Goal: Task Accomplishment & Management: Use online tool/utility

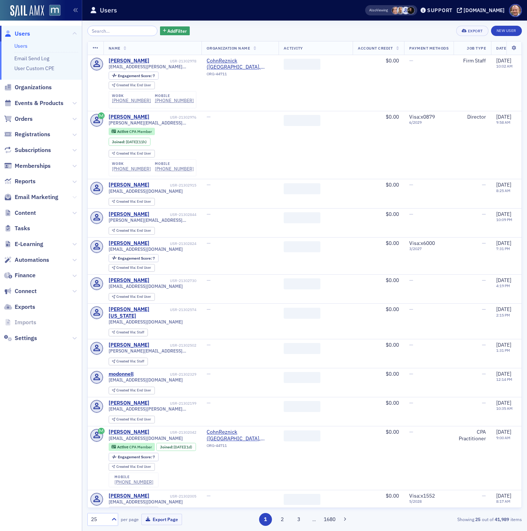
click at [73, 195] on icon at bounding box center [74, 197] width 4 height 4
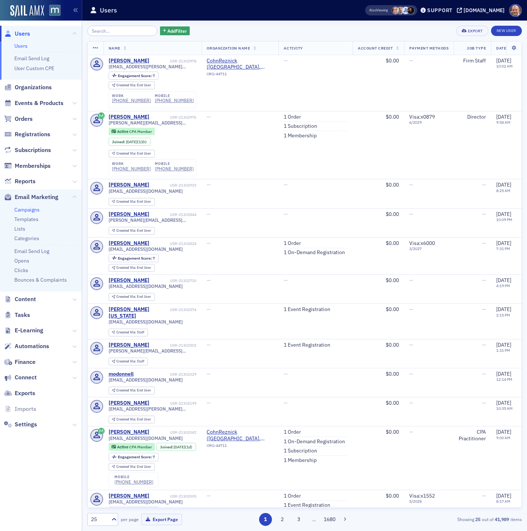
click at [29, 209] on link "Campaigns" at bounding box center [26, 209] width 25 height 7
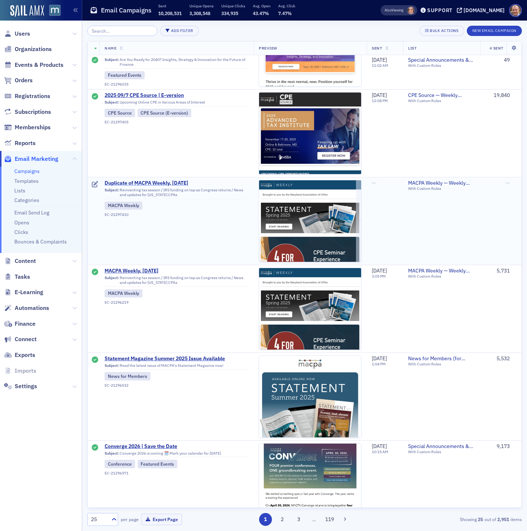
scroll to position [756, 0]
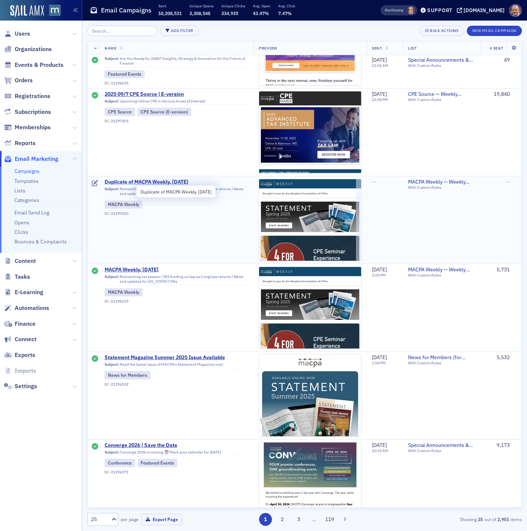
click at [142, 182] on span "Duplicate of MACPA Weekly, [DATE]" at bounding box center [177, 182] width 144 height 7
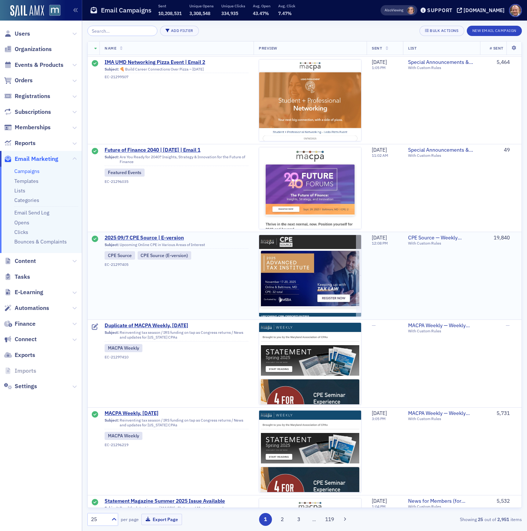
scroll to position [618, 0]
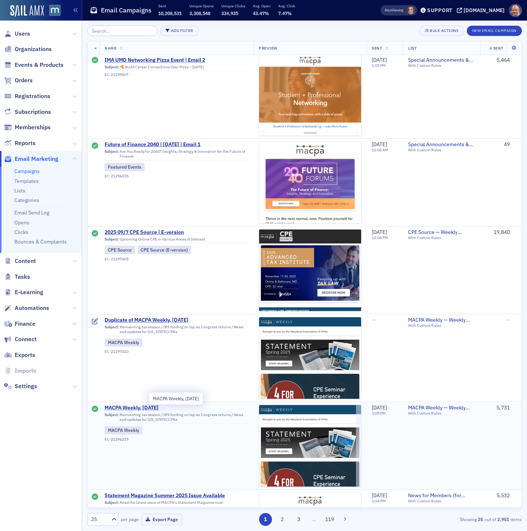
click at [139, 408] on span "MACPA Weekly, [DATE]" at bounding box center [177, 408] width 144 height 7
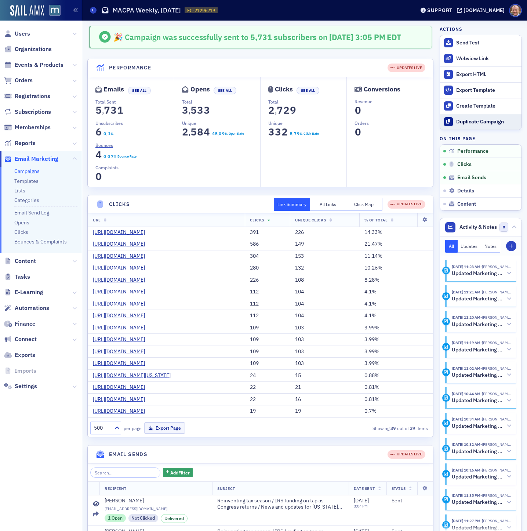
click at [496, 118] on button "Duplicate Campaign" at bounding box center [481, 122] width 82 height 16
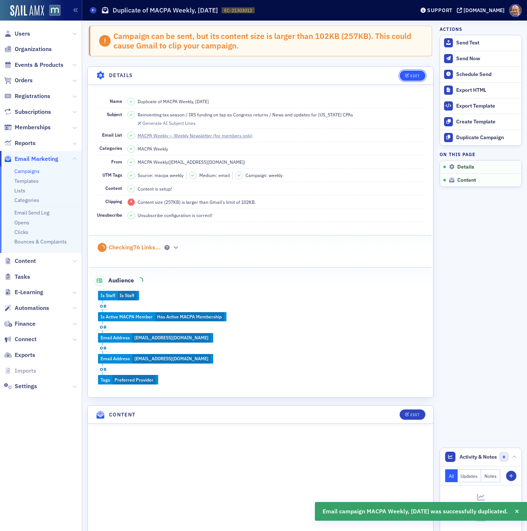
click at [415, 74] on div "Edit" at bounding box center [415, 76] width 9 height 4
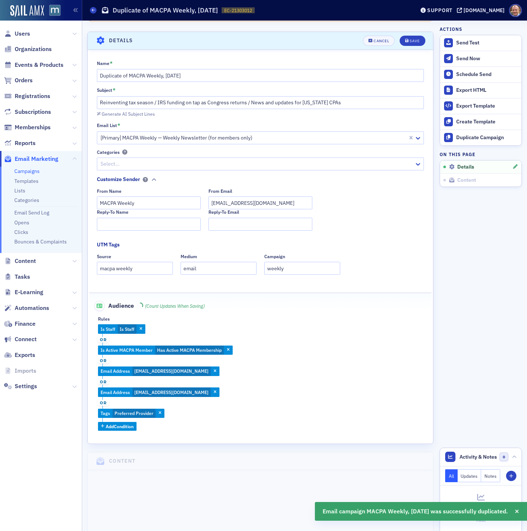
scroll to position [42, 0]
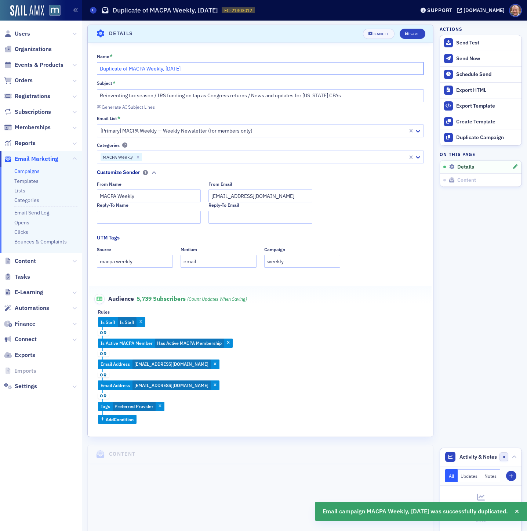
drag, startPoint x: 129, startPoint y: 69, endPoint x: 88, endPoint y: 68, distance: 41.2
click at [88, 68] on div "Name * Duplicate of MACPA Weekly, [DATE] Subject * Reinventing tax season / IRS…" at bounding box center [261, 238] width 346 height 371
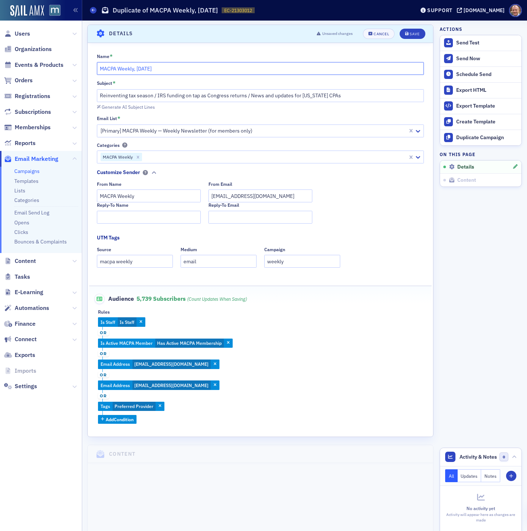
click at [156, 70] on input "MACPA Weekly, [DATE]" at bounding box center [261, 68] width 328 height 13
type input "MACPA Weekly, [DATE]"
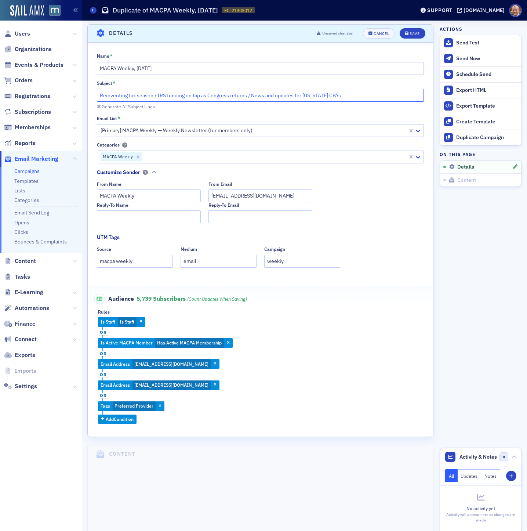
drag, startPoint x: 152, startPoint y: 96, endPoint x: 91, endPoint y: 97, distance: 60.6
click at [91, 97] on div "Name * MACPA Weekly, [DATE] Subject * Reinventing tax season / IRS funding on t…" at bounding box center [261, 238] width 346 height 371
paste input "5 [US_STATE] firms among 'Best To Work For'"
drag, startPoint x: 203, startPoint y: 96, endPoint x: 291, endPoint y: 96, distance: 88.5
click at [291, 96] on input "5 [US_STATE] firms among 'Best To Work For' / IRS funding on tap as Congress re…" at bounding box center [261, 95] width 328 height 13
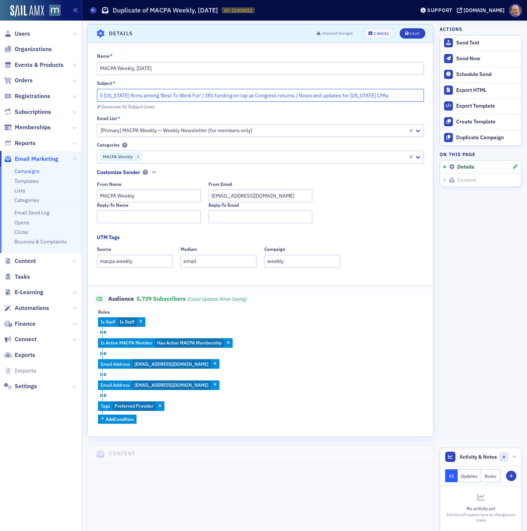
paste input "Survey: CPA firm starting pay on the rise"
drag, startPoint x: 198, startPoint y: 95, endPoint x: 95, endPoint y: 97, distance: 103.2
click at [95, 97] on div "Name * MACPA Weekly, [DATE] Subject * 5 [US_STATE] firms among 'Best To Work Fo…" at bounding box center [261, 238] width 346 height 371
paste input "Survey: CPA firm starting pay on the rise"
drag, startPoint x: 197, startPoint y: 96, endPoint x: 288, endPoint y: 97, distance: 91.4
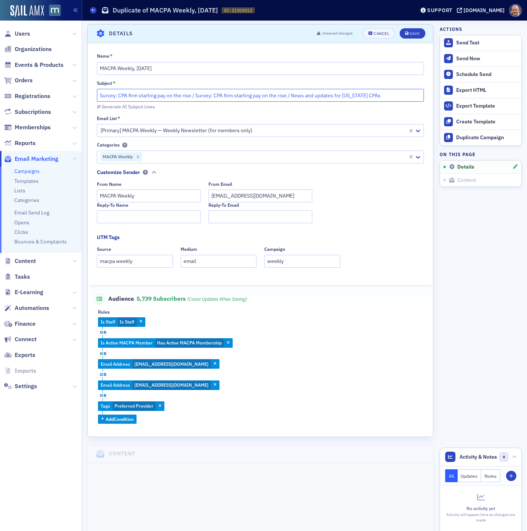
click at [288, 97] on input "Survey: CPA firm starting pay on the rise / Survey: CPA firm starting pay on th…" at bounding box center [261, 95] width 328 height 13
paste input "AI-driven job displacement may already be her"
type input "Survey: CPA firm starting pay on the rise / AI-driven job displacement may alre…"
click at [417, 35] on div "Save" at bounding box center [415, 34] width 10 height 4
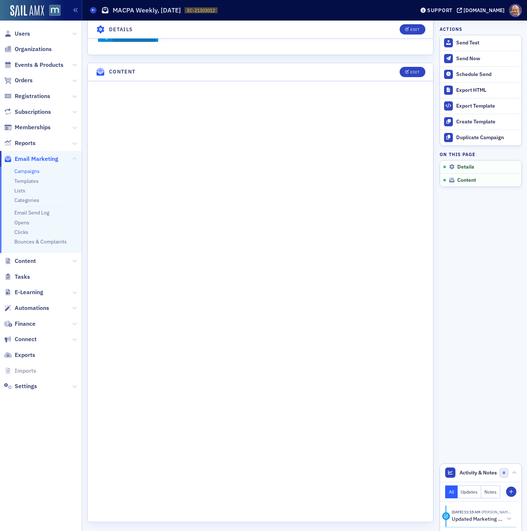
scroll to position [381, 0]
click at [417, 69] on div "Edit" at bounding box center [415, 69] width 9 height 4
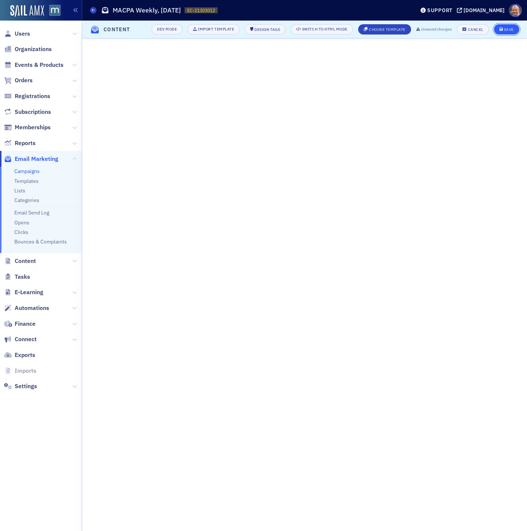
click at [510, 29] on div "Save" at bounding box center [509, 30] width 10 height 4
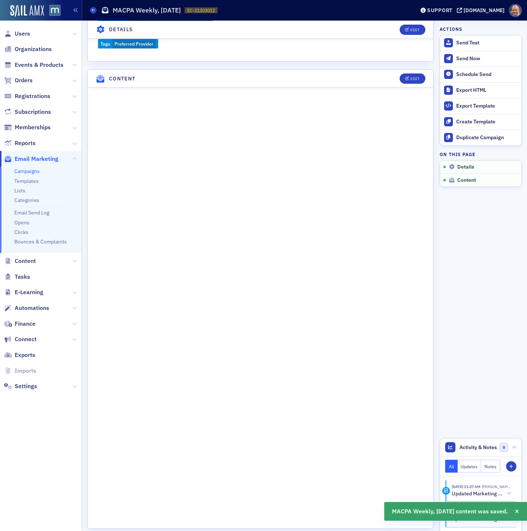
scroll to position [346, 0]
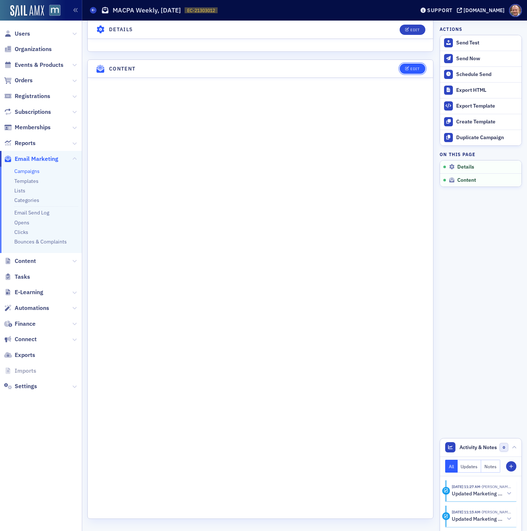
click at [418, 68] on div "Edit" at bounding box center [415, 69] width 9 height 4
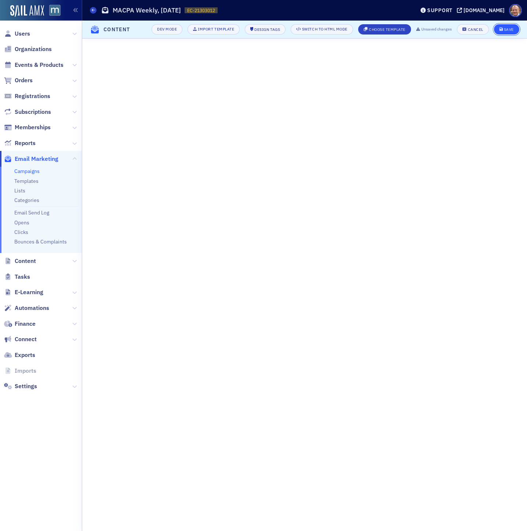
click at [505, 33] on button "Save" at bounding box center [506, 29] width 25 height 10
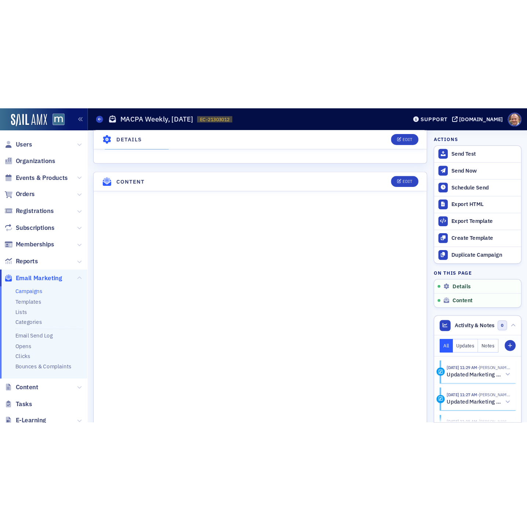
scroll to position [381, 0]
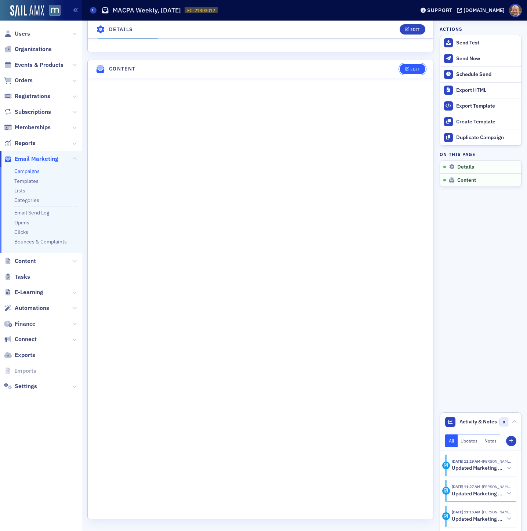
click at [417, 67] on div "Edit" at bounding box center [415, 69] width 9 height 4
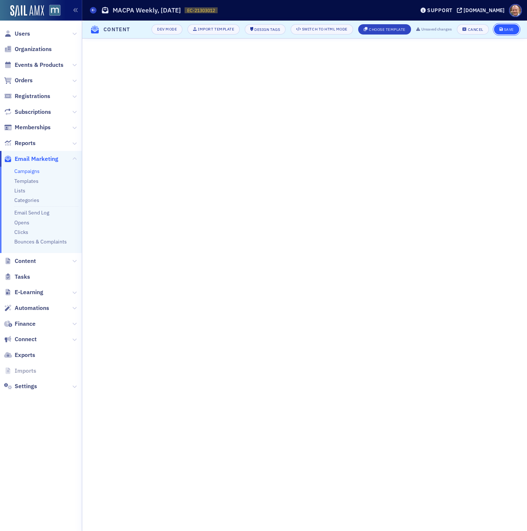
click at [506, 30] on div "Save" at bounding box center [509, 30] width 10 height 4
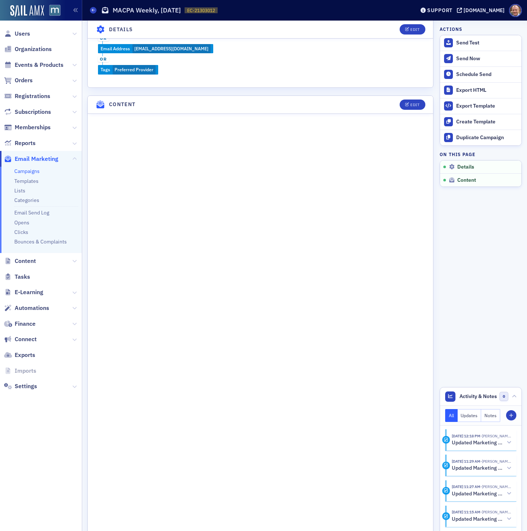
scroll to position [346, 0]
click at [414, 105] on div "Edit" at bounding box center [415, 104] width 9 height 4
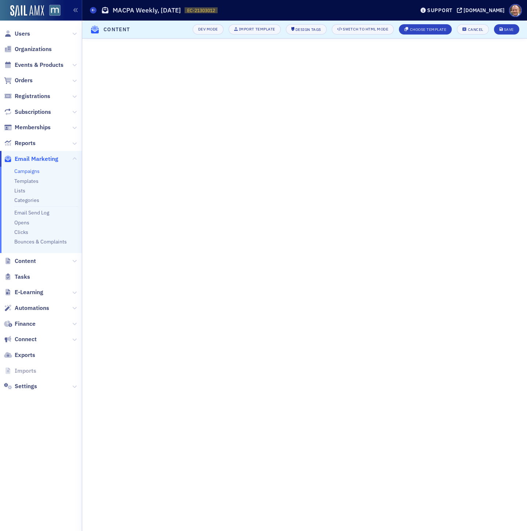
scroll to position [0, 0]
click at [506, 28] on div "Save" at bounding box center [509, 30] width 10 height 4
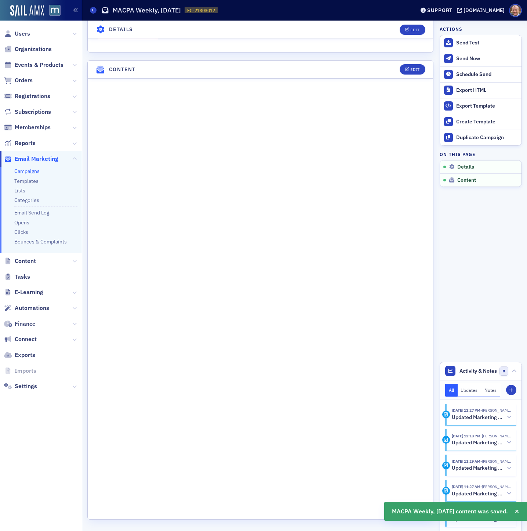
scroll to position [346, 0]
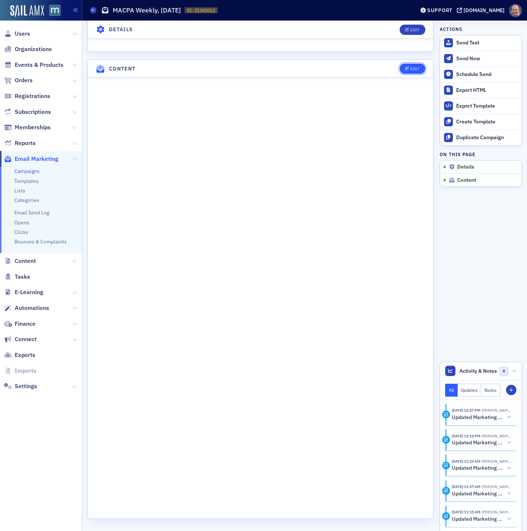
click at [412, 67] on div "Edit" at bounding box center [415, 69] width 9 height 4
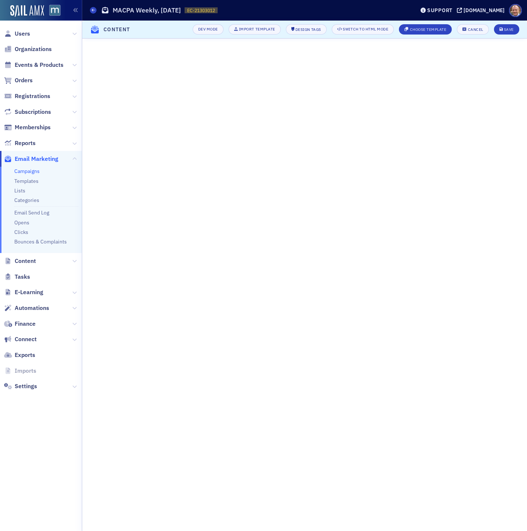
scroll to position [0, 0]
click at [511, 32] on button "Save" at bounding box center [506, 29] width 25 height 10
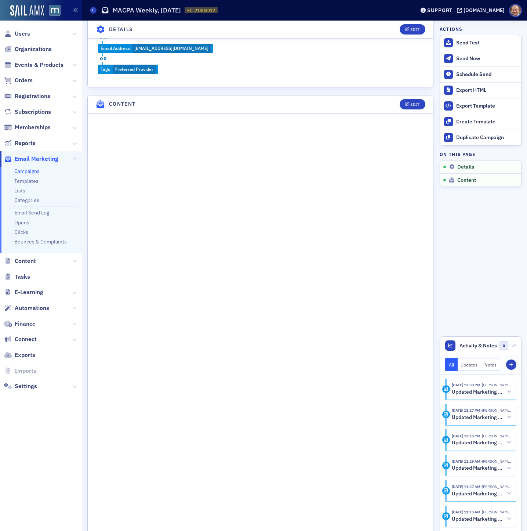
scroll to position [381, 0]
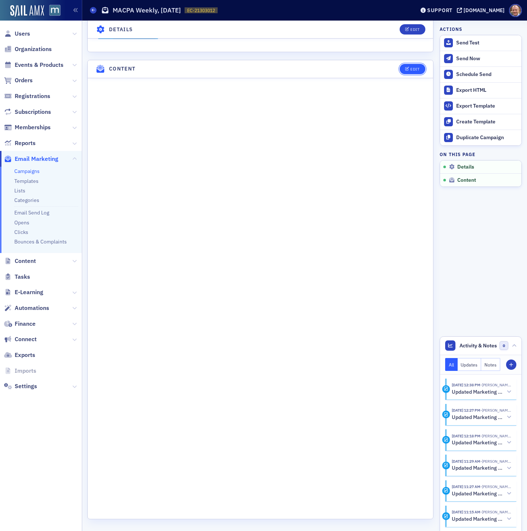
click at [415, 67] on div "Edit" at bounding box center [415, 69] width 9 height 4
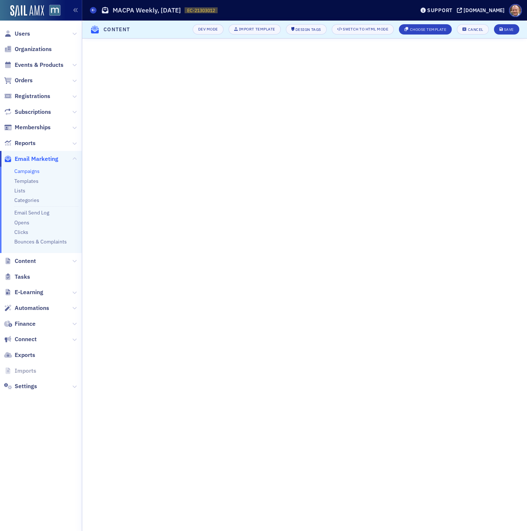
scroll to position [0, 0]
click at [509, 29] on div "Save" at bounding box center [509, 30] width 10 height 4
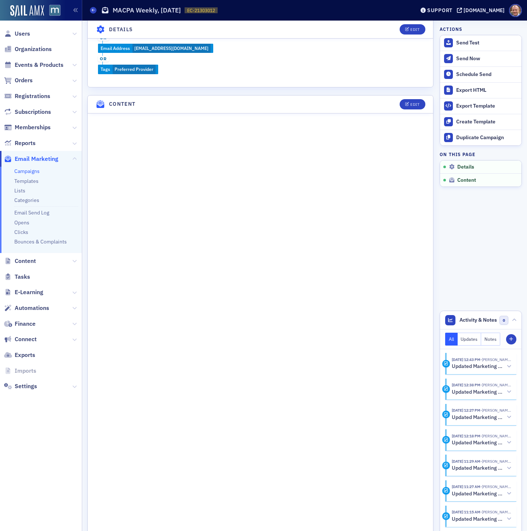
scroll to position [381, 0]
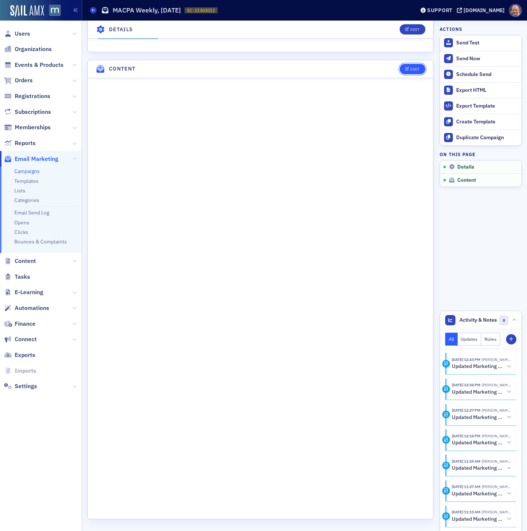
click at [411, 68] on div "Edit" at bounding box center [415, 69] width 9 height 4
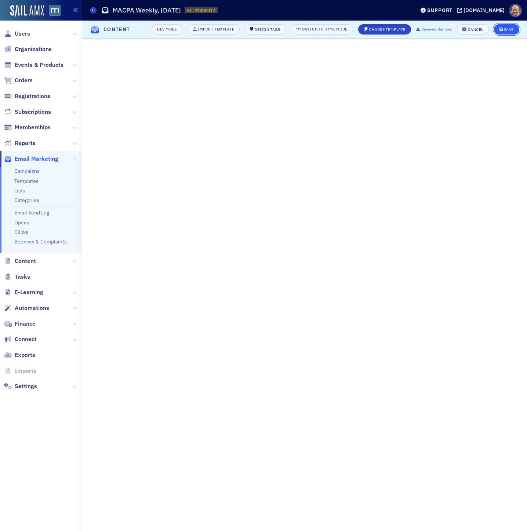
click at [510, 28] on div "Save" at bounding box center [509, 30] width 10 height 4
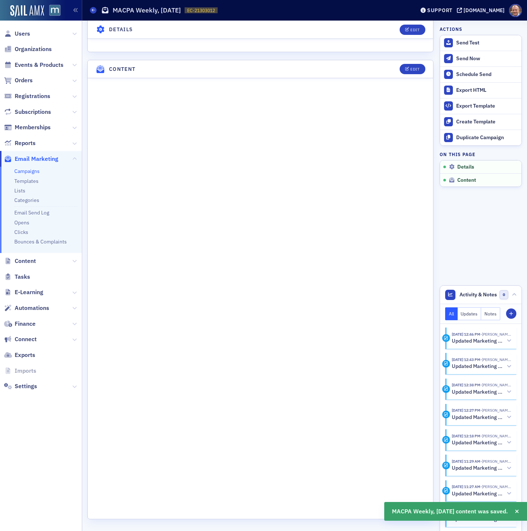
scroll to position [346, 0]
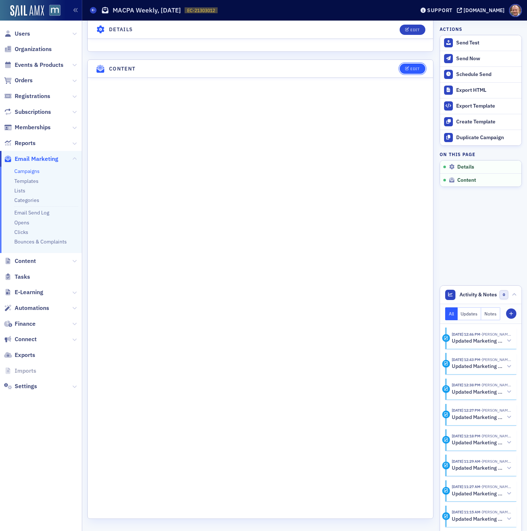
click at [414, 67] on div "Edit" at bounding box center [415, 69] width 9 height 4
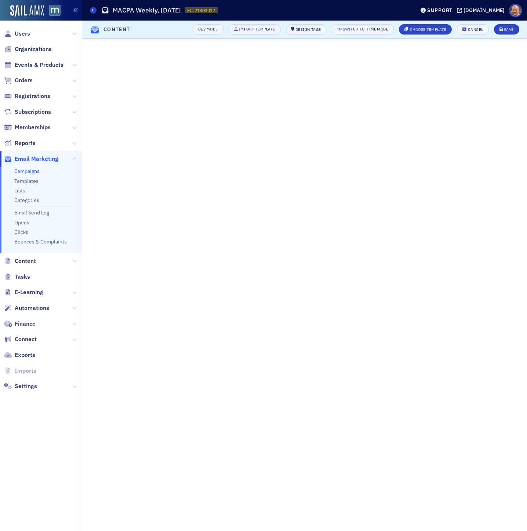
scroll to position [0, 0]
click at [510, 28] on div "Save" at bounding box center [509, 30] width 10 height 4
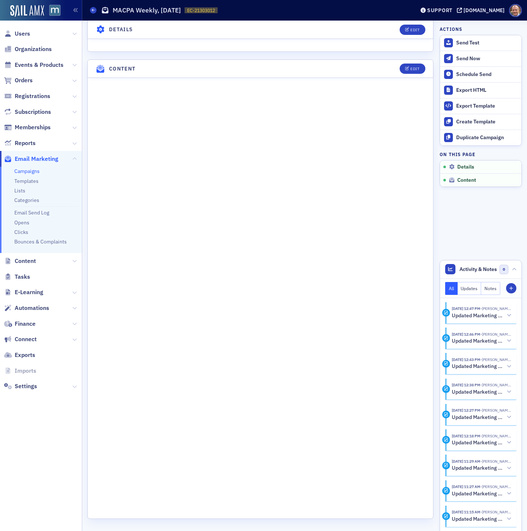
scroll to position [381, 0]
click at [409, 67] on icon "button" at bounding box center [407, 69] width 4 height 4
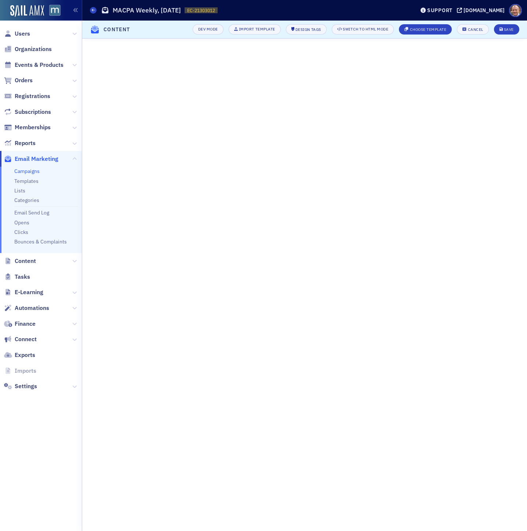
scroll to position [0, 0]
click at [510, 31] on div "Save" at bounding box center [509, 30] width 10 height 4
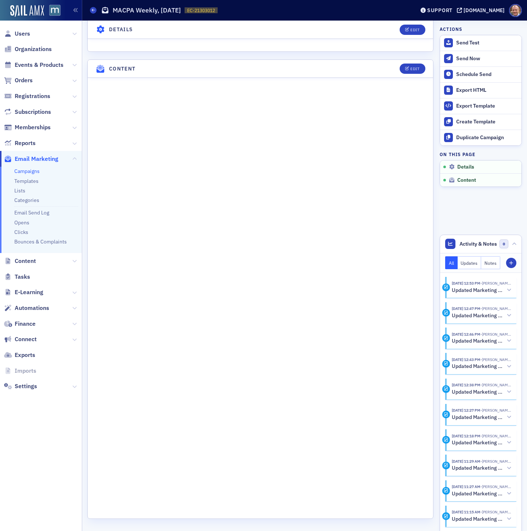
scroll to position [381, 0]
click at [413, 68] on div "Edit" at bounding box center [415, 69] width 9 height 4
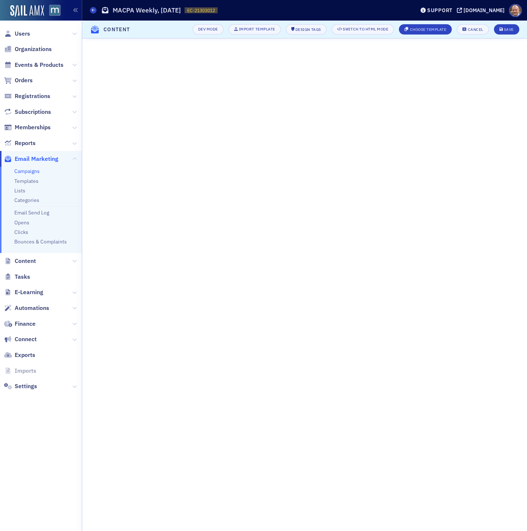
scroll to position [0, 0]
click at [505, 28] on div "Save" at bounding box center [509, 30] width 10 height 4
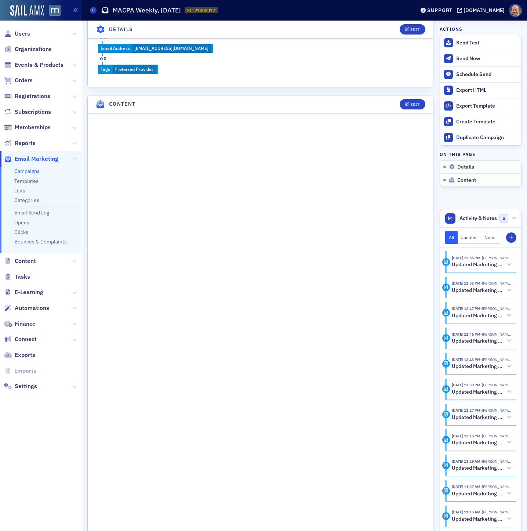
scroll to position [381, 0]
